Goal: Transaction & Acquisition: Purchase product/service

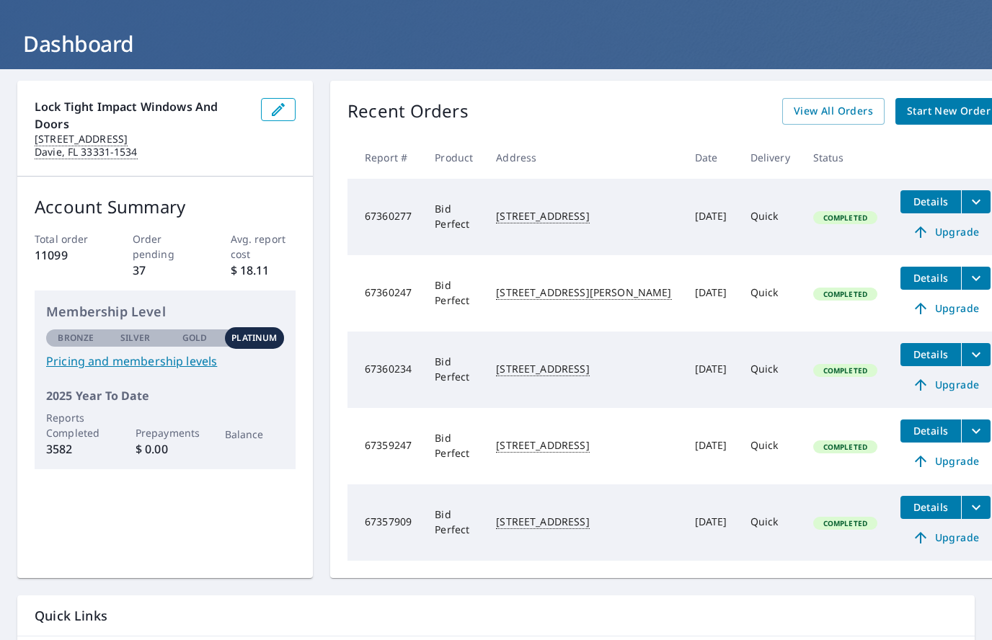
click at [988, 379] on div "Lock Tight Impact Windows and Doors [STREET_ADDRESS] Account Summary Total orde…" at bounding box center [496, 396] width 992 height 654
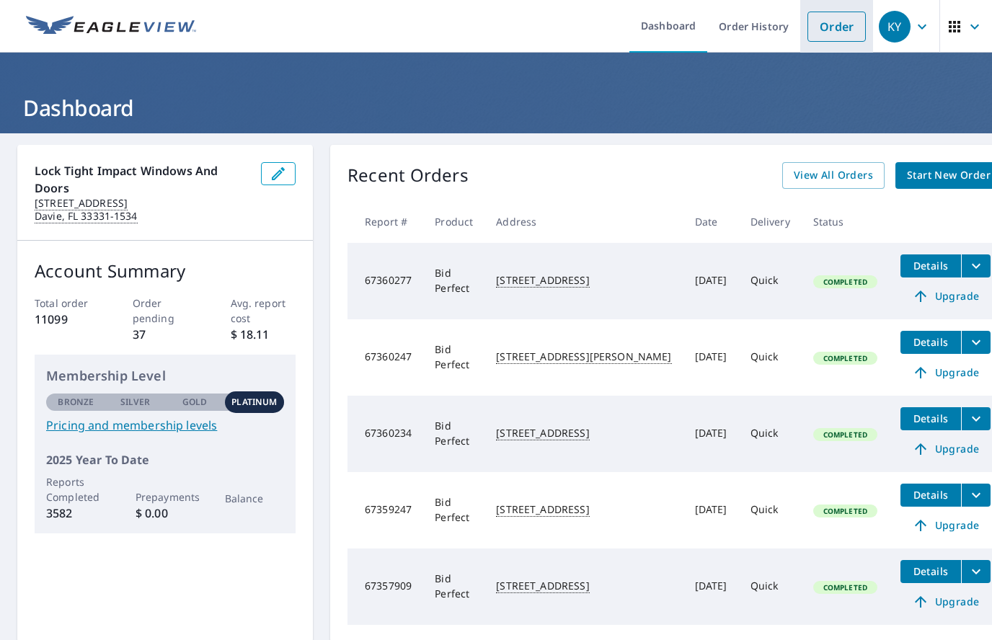
click at [838, 30] on link "Order" at bounding box center [836, 27] width 58 height 30
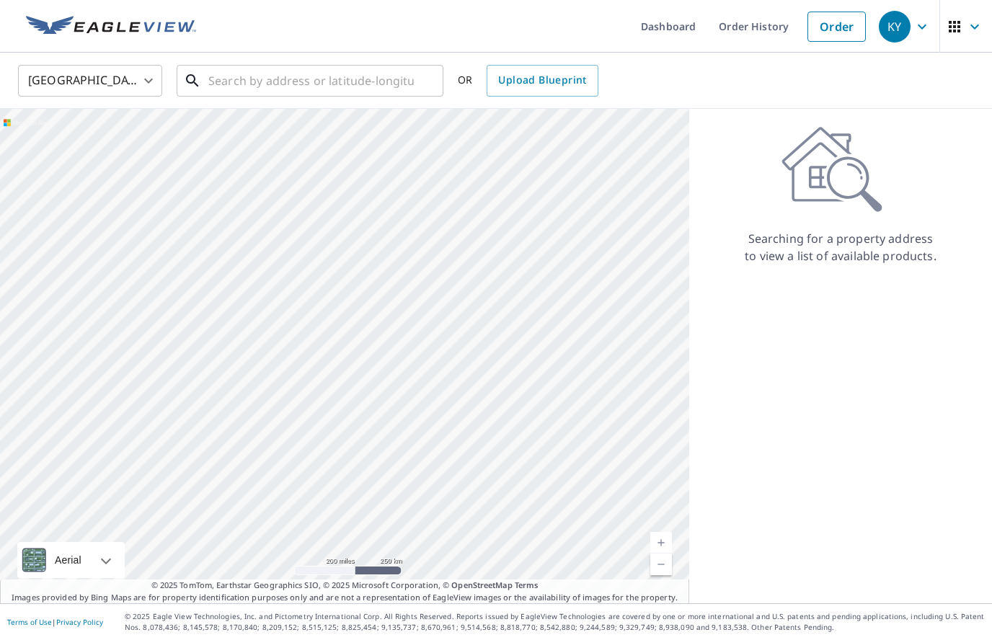
click at [237, 87] on input "text" at bounding box center [310, 81] width 205 height 40
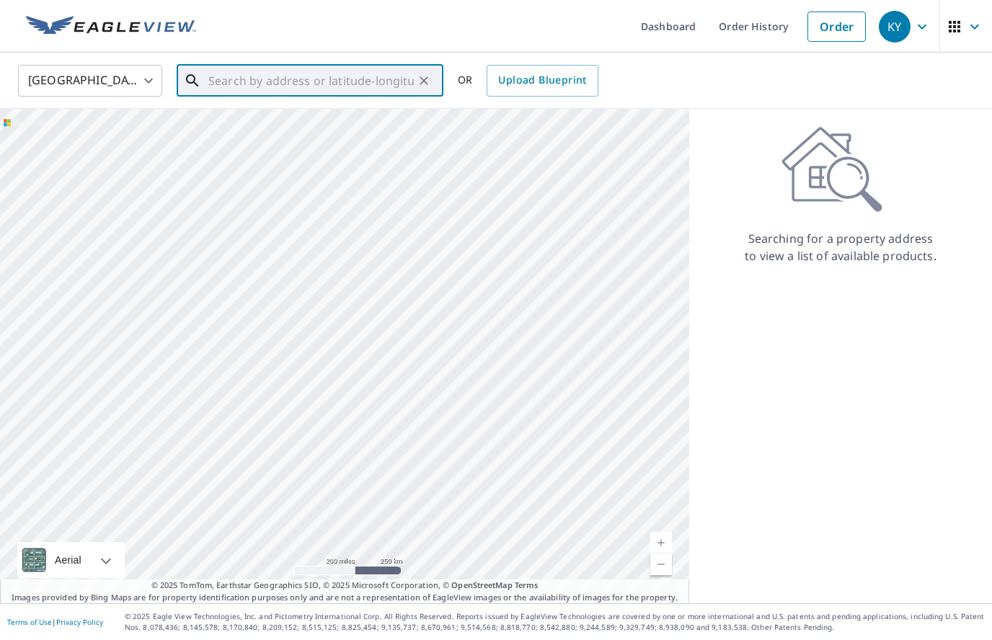
click at [231, 85] on input "text" at bounding box center [310, 81] width 205 height 40
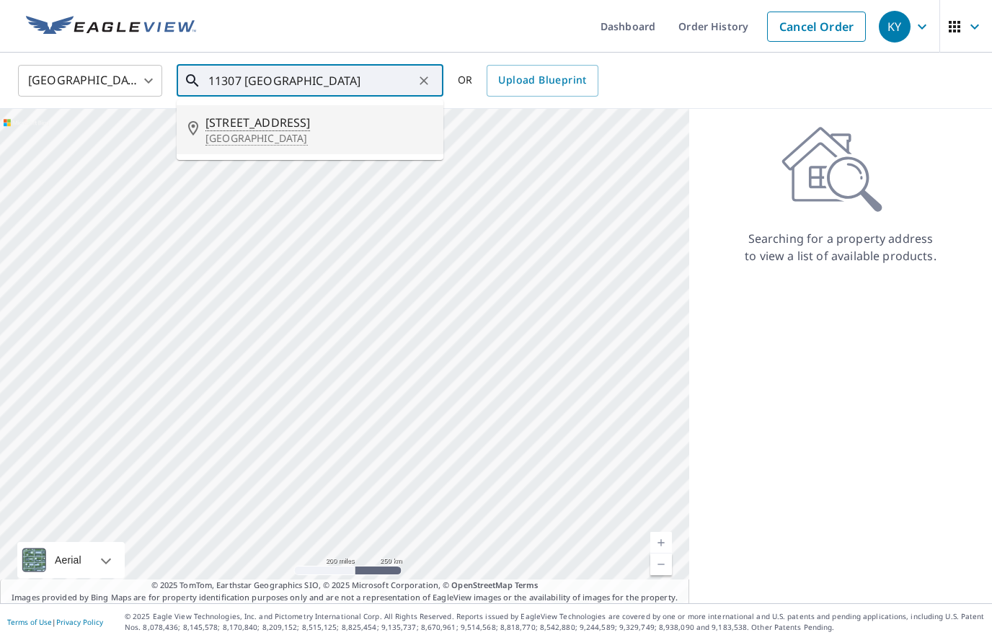
click at [247, 146] on li "[STREET_ADDRESS]" at bounding box center [310, 129] width 267 height 49
type input "[STREET_ADDRESS]"
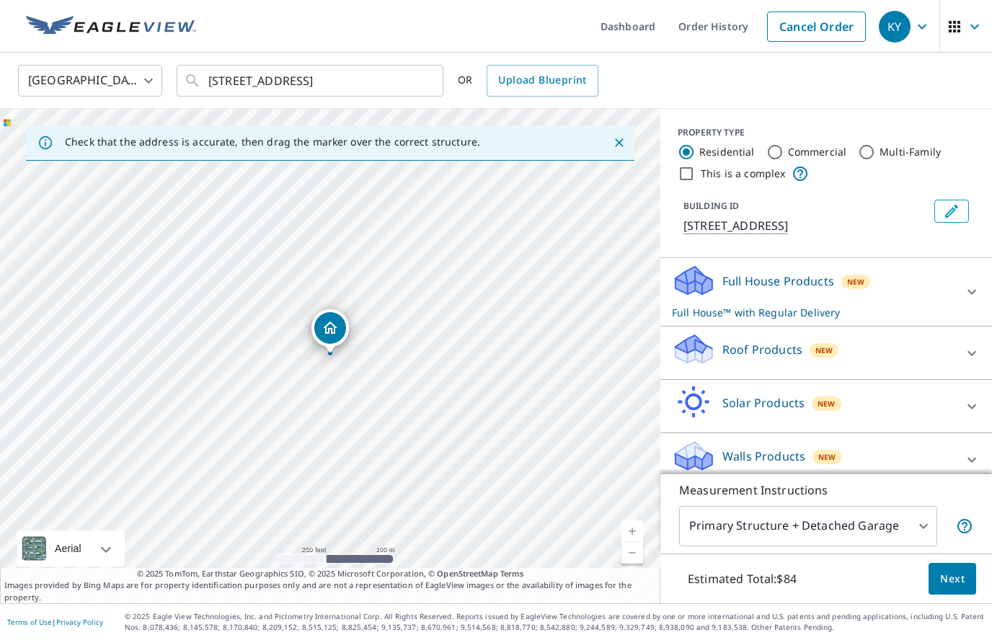
click at [811, 340] on div "Roof Products New" at bounding box center [813, 352] width 283 height 41
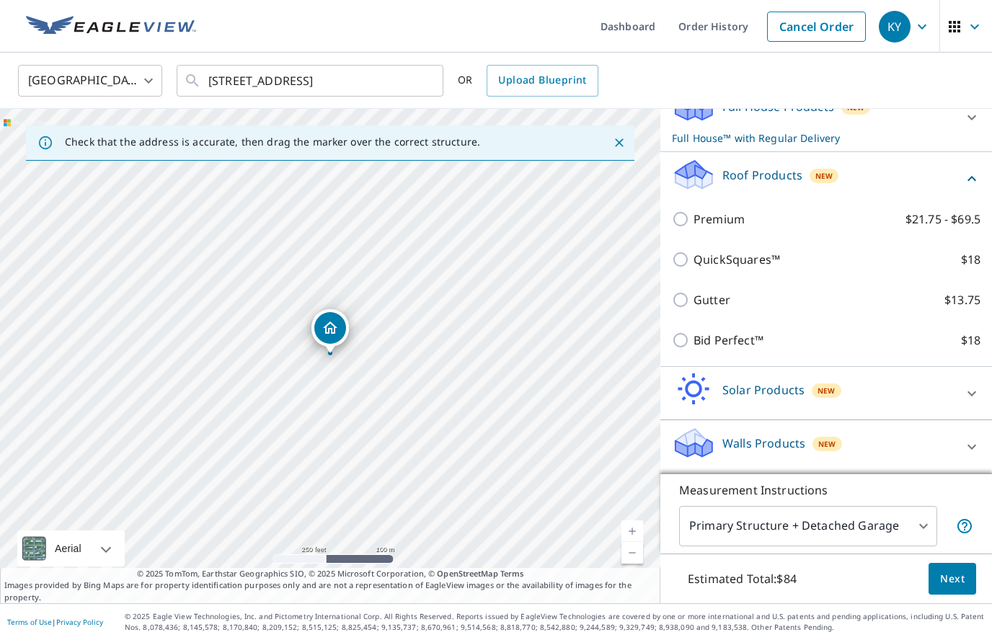
scroll to position [174, 0]
click at [757, 342] on p "Bid Perfect™" at bounding box center [729, 340] width 70 height 17
click at [694, 342] on input "Bid Perfect™ $18" at bounding box center [683, 340] width 22 height 17
checkbox input "true"
checkbox input "false"
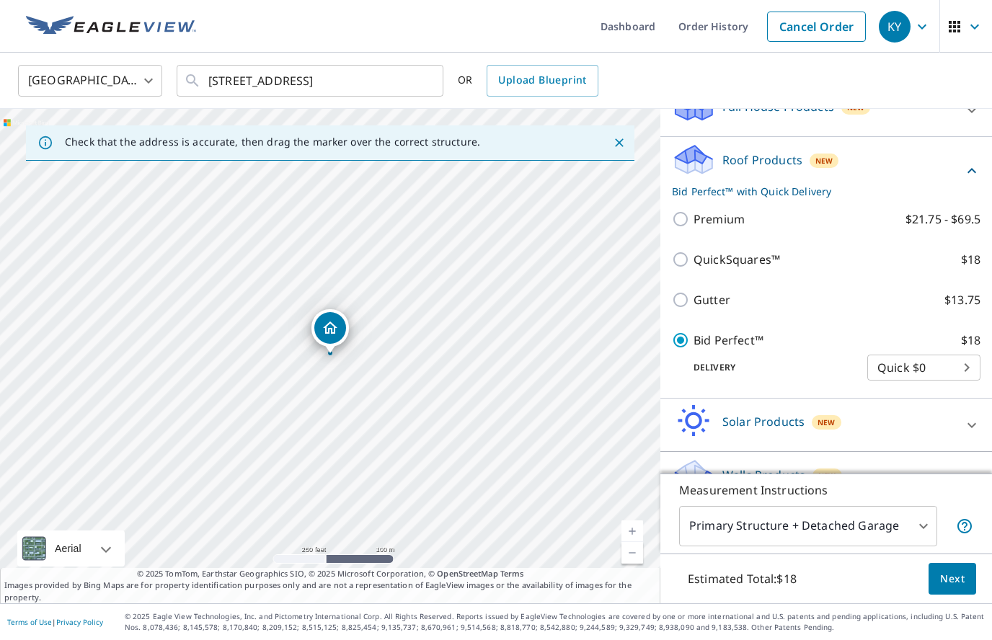
click at [750, 340] on p "Bid Perfect™" at bounding box center [729, 340] width 70 height 17
click at [694, 340] on input "Bid Perfect™ $18" at bounding box center [683, 340] width 22 height 17
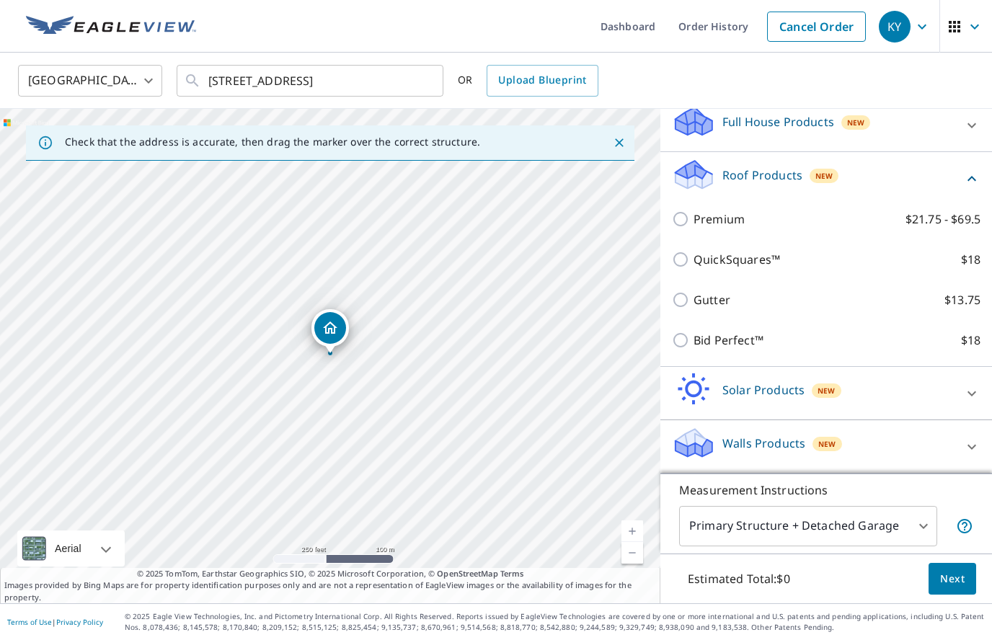
click at [748, 340] on p "Bid Perfect™" at bounding box center [729, 340] width 70 height 17
click at [694, 340] on input "Bid Perfect™ $18" at bounding box center [683, 340] width 22 height 17
checkbox input "true"
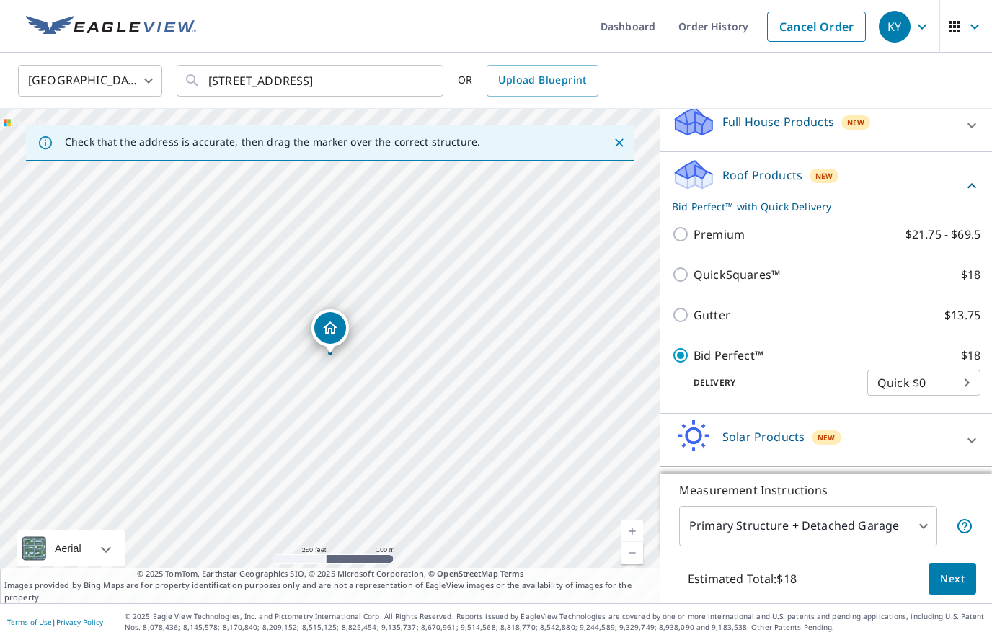
click at [949, 576] on span "Next" at bounding box center [952, 579] width 25 height 18
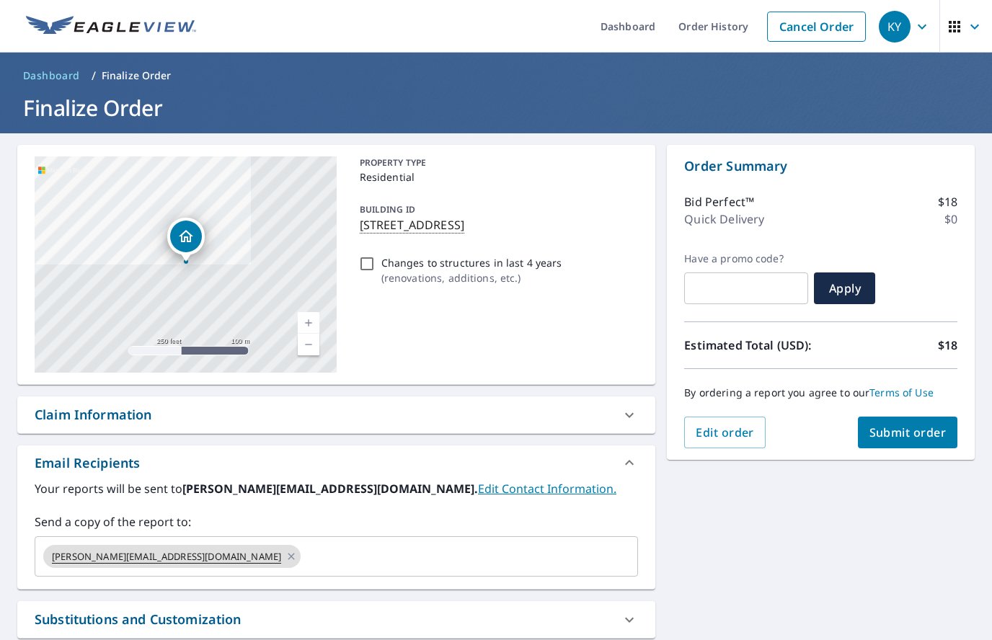
click at [303, 559] on input "text" at bounding box center [456, 556] width 307 height 27
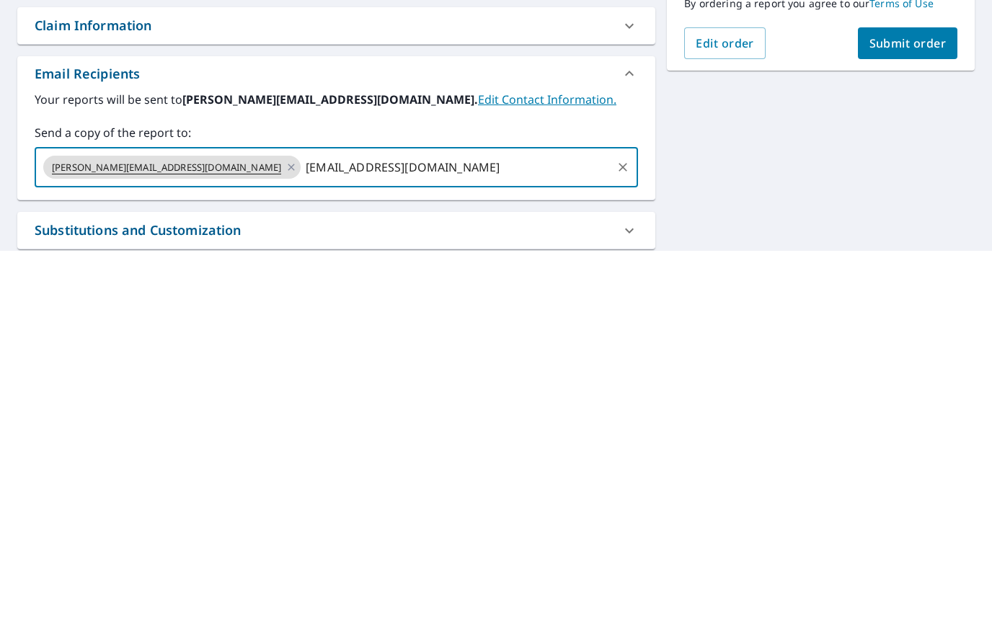
type input "[EMAIL_ADDRESS][DOMAIN_NAME]"
click at [930, 417] on button "Submit order" at bounding box center [908, 433] width 100 height 32
